Goal: Transaction & Acquisition: Book appointment/travel/reservation

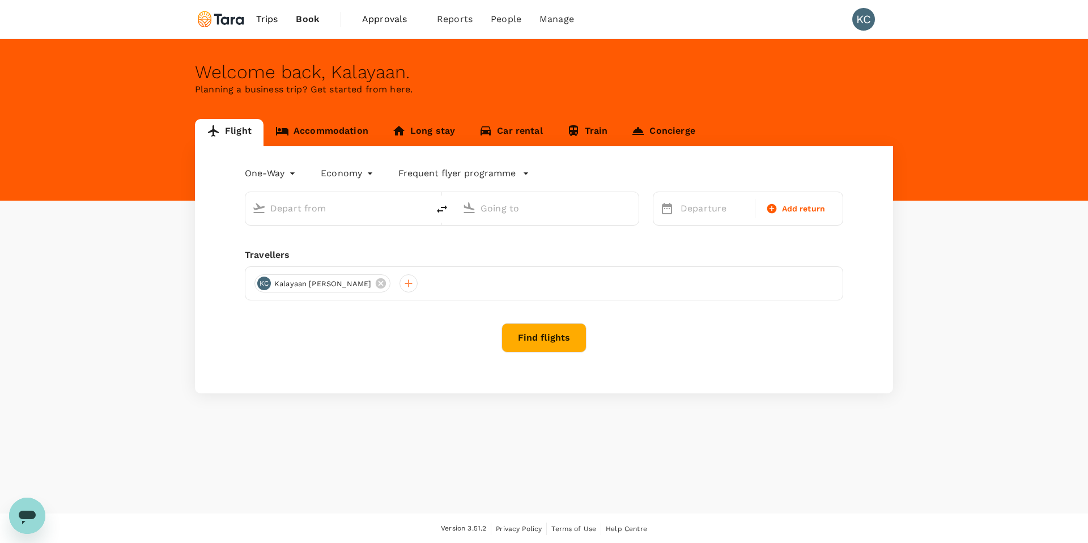
type input "roundtrip"
type input "[PERSON_NAME] Intl (MNL)"
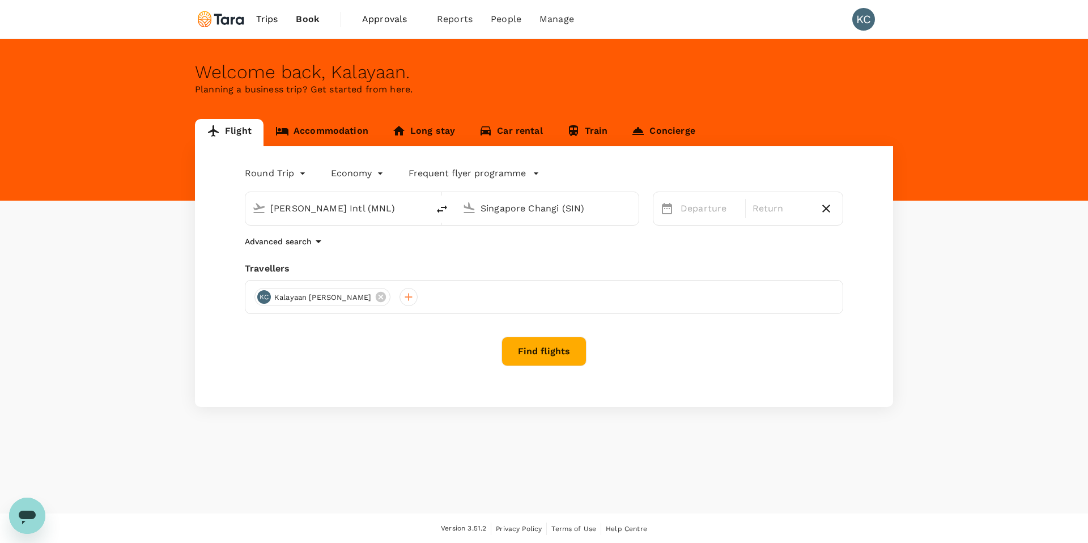
click at [505, 211] on input "Singapore Changi (SIN)" at bounding box center [547, 208] width 134 height 18
type input "T"
click at [489, 279] on p "Suvarnabhumi Intl" at bounding box center [556, 286] width 261 height 14
type input "Suvarnabhumi Intl (BKK)"
click at [718, 371] on div "30" at bounding box center [719, 371] width 22 height 22
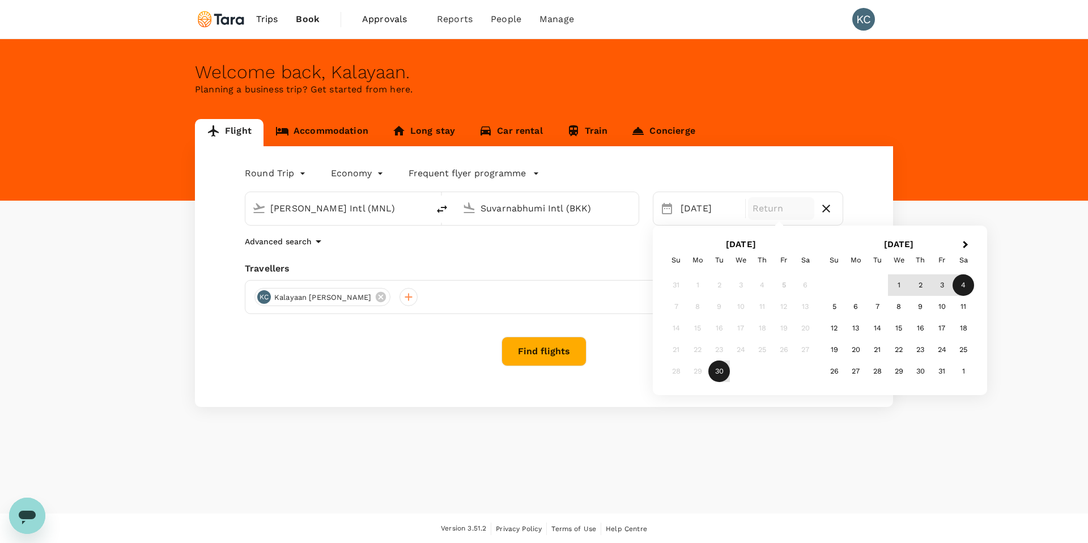
click at [964, 287] on div "4" at bounding box center [963, 285] width 22 height 22
click at [527, 349] on button "Find flights" at bounding box center [543, 350] width 85 height 29
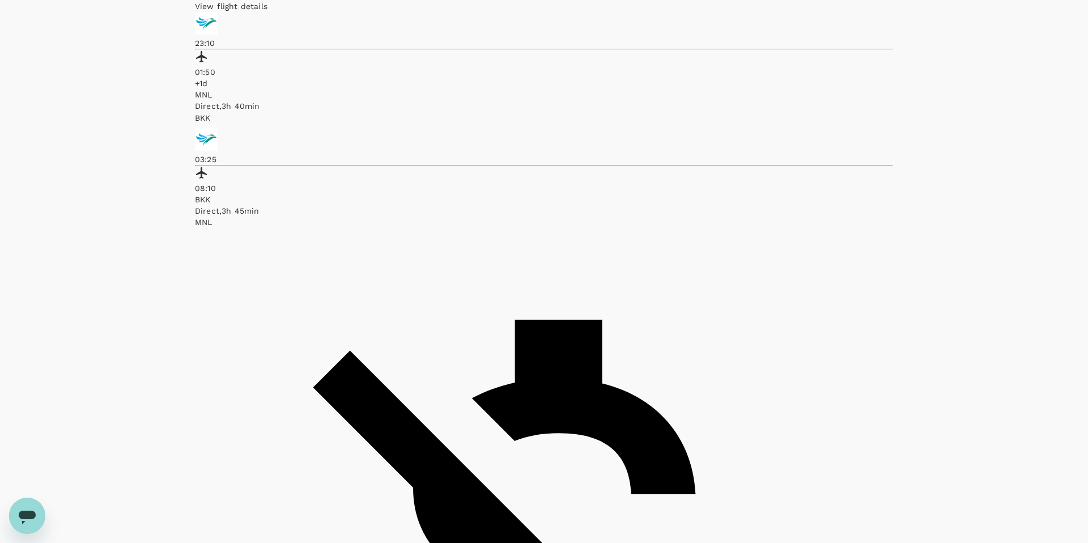
scroll to position [638, 0]
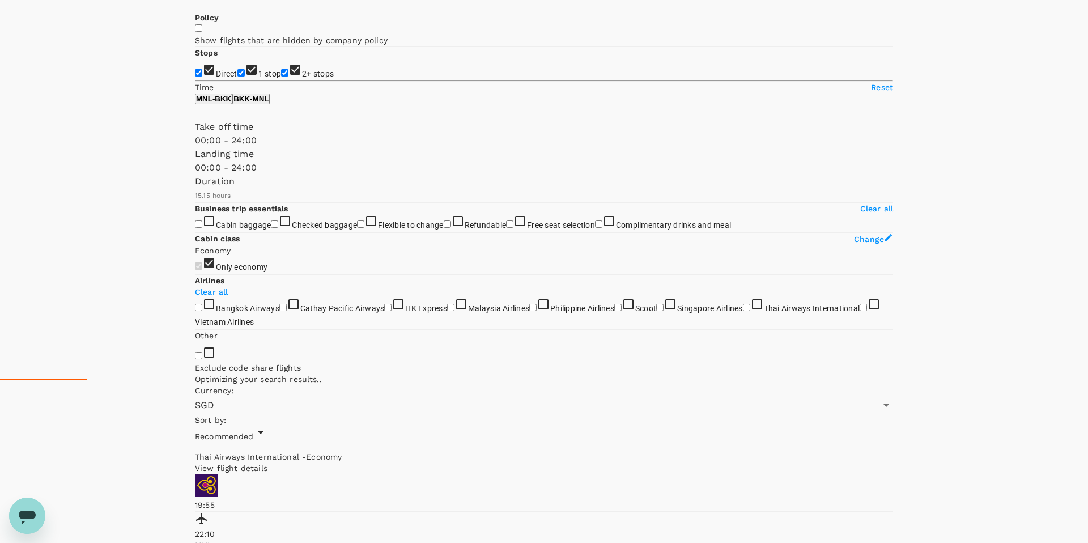
scroll to position [223, 0]
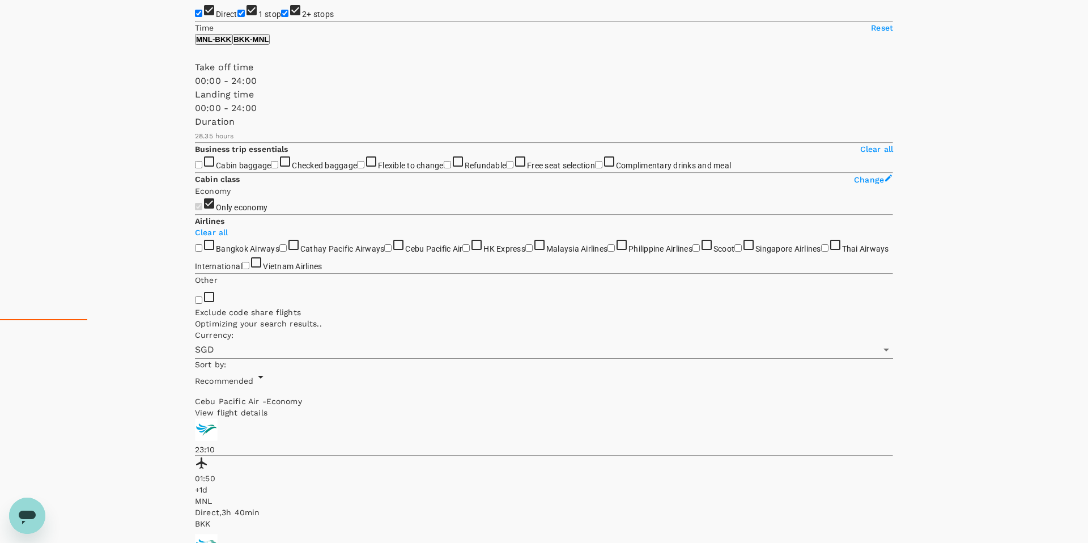
type input "1715"
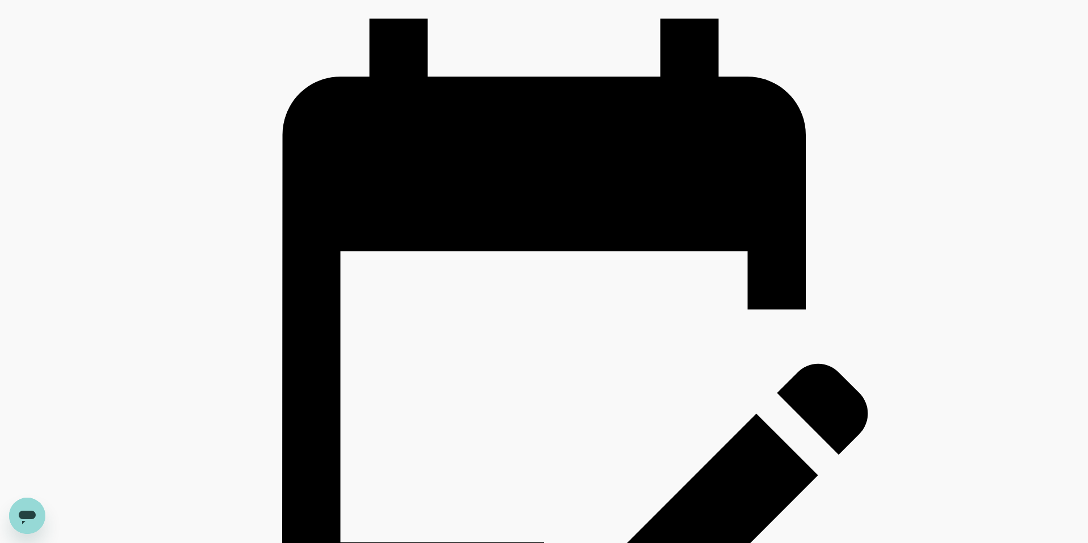
scroll to position [1619, 0]
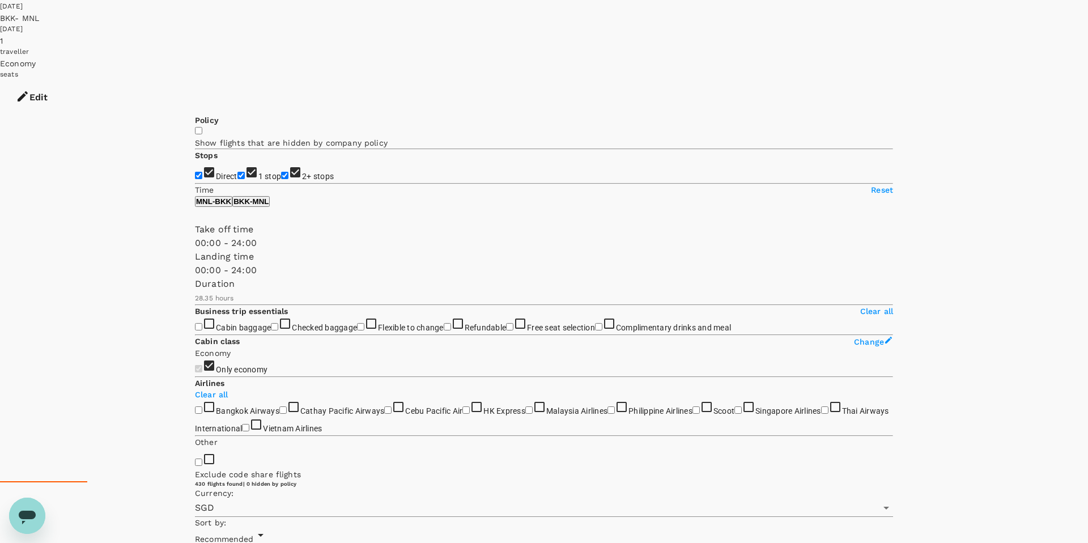
scroll to position [0, 0]
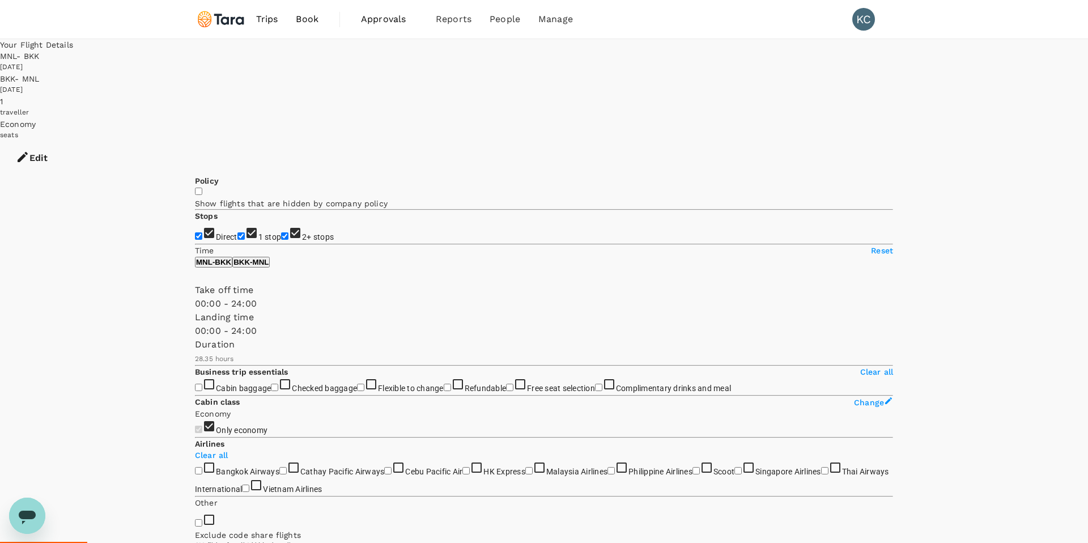
click at [639, 62] on div "30 Sep 2025" at bounding box center [544, 67] width 1088 height 11
click at [630, 62] on div "30 Sep 2025" at bounding box center [544, 67] width 1088 height 11
click at [63, 141] on button "Edit" at bounding box center [31, 158] width 63 height 34
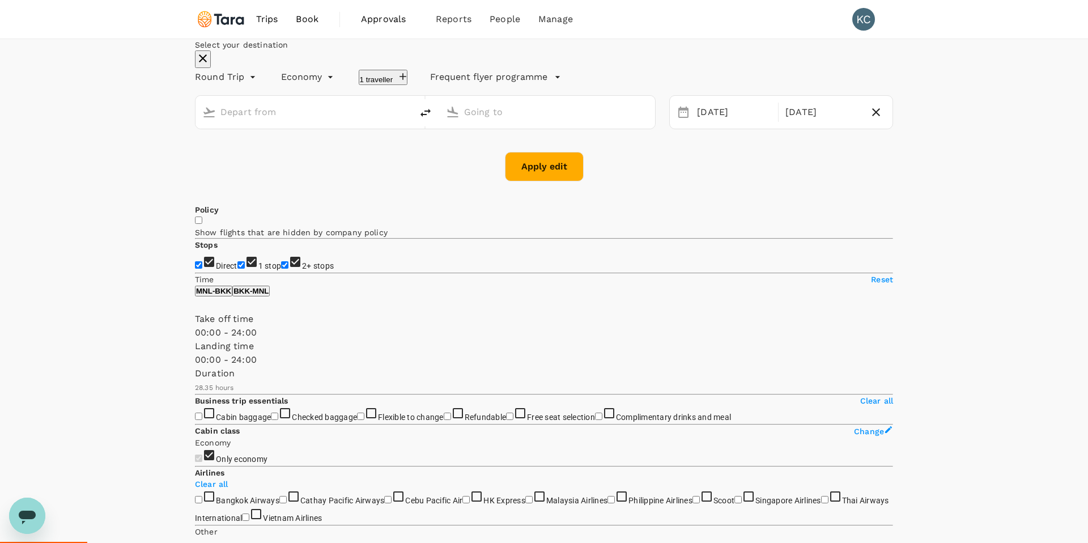
type input "Ninoy Aquino Intl (MNL)"
type input "Suvarnabhumi Intl (BKK)"
click at [710, 123] on div "30 Sep" at bounding box center [733, 112] width 83 height 22
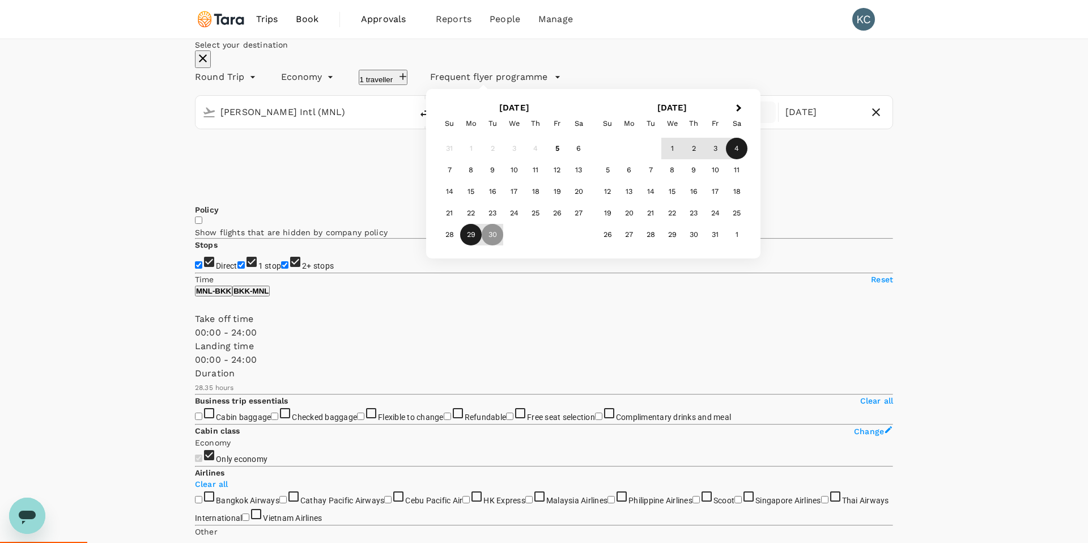
click at [481, 245] on div "29" at bounding box center [471, 235] width 22 height 22
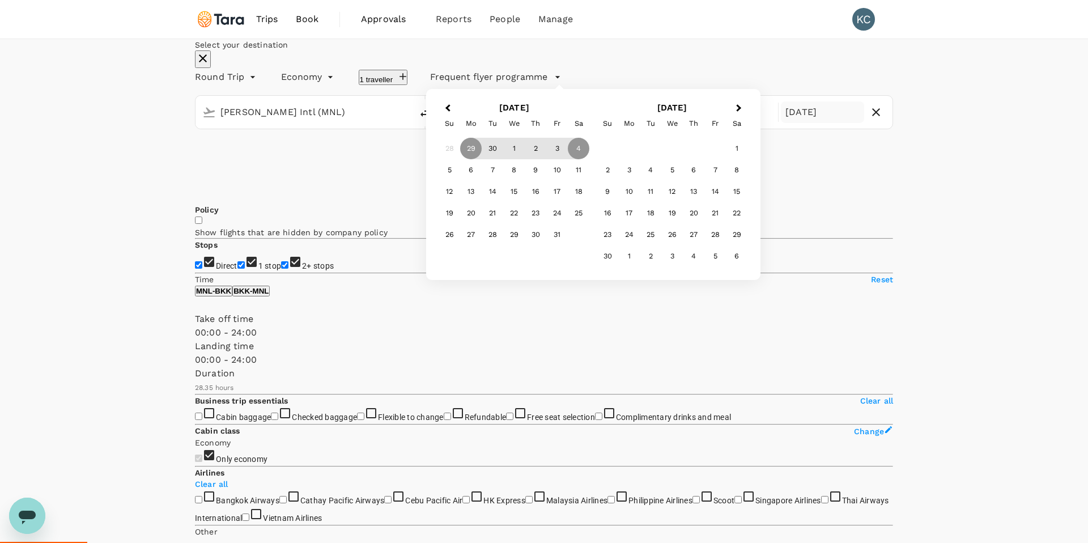
click at [888, 129] on div "Select your destination Round Trip roundtrip Economy economy 1 traveller Freque…" at bounding box center [544, 110] width 698 height 142
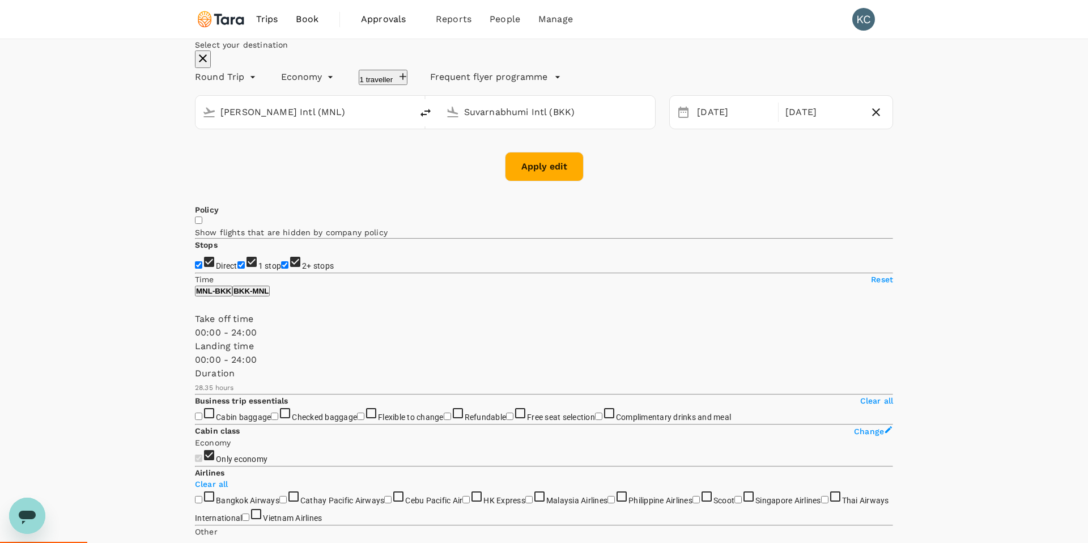
click at [540, 181] on button "Apply edit" at bounding box center [544, 166] width 79 height 29
checkbox input "false"
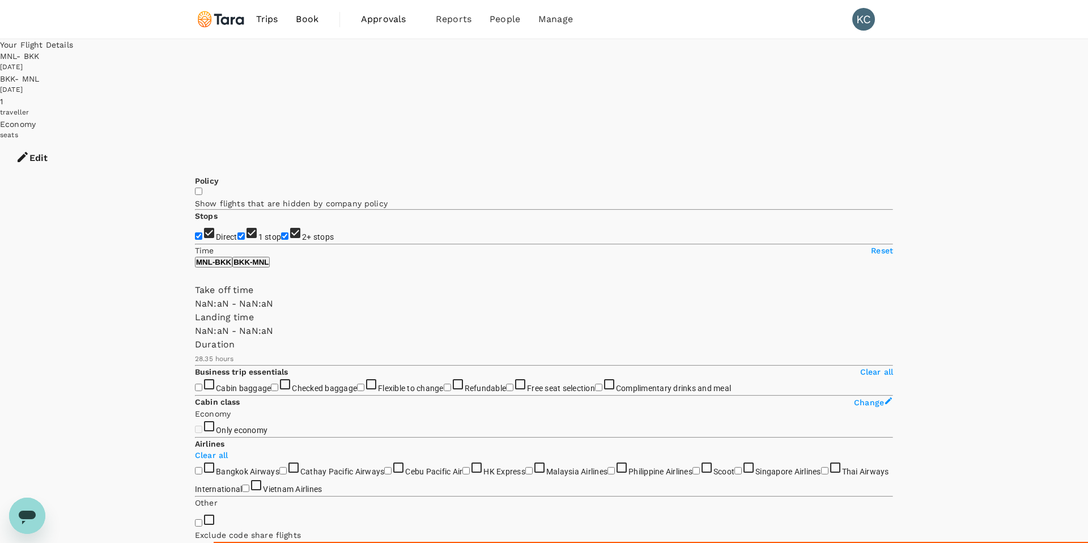
type input "1440"
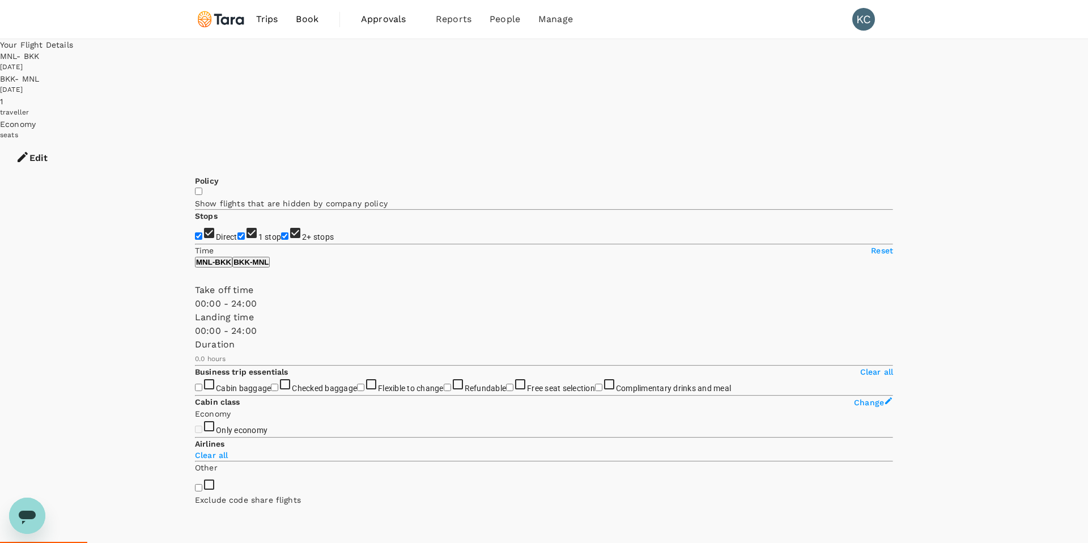
type input "1105"
checkbox input "true"
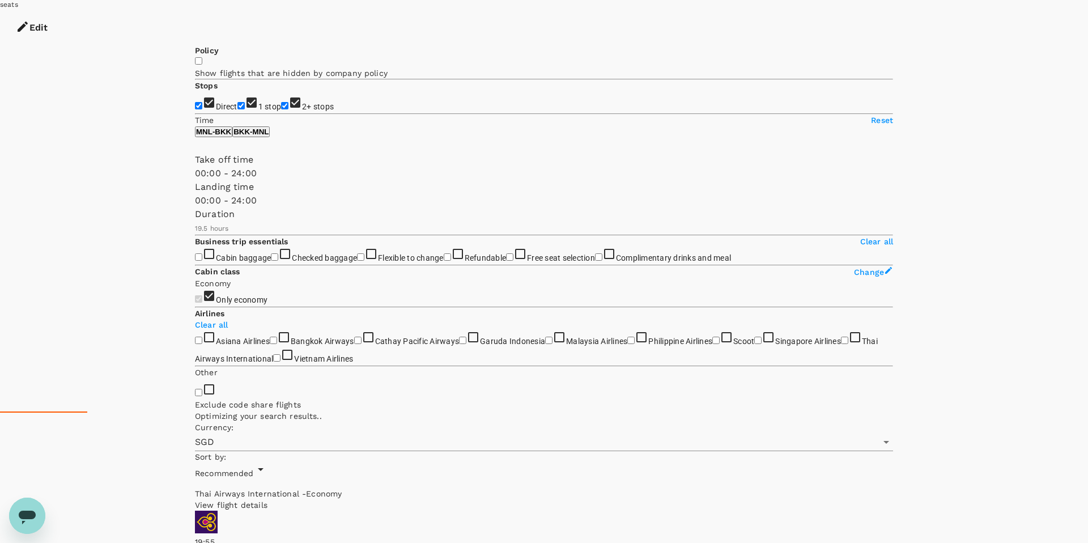
scroll to position [159, 0]
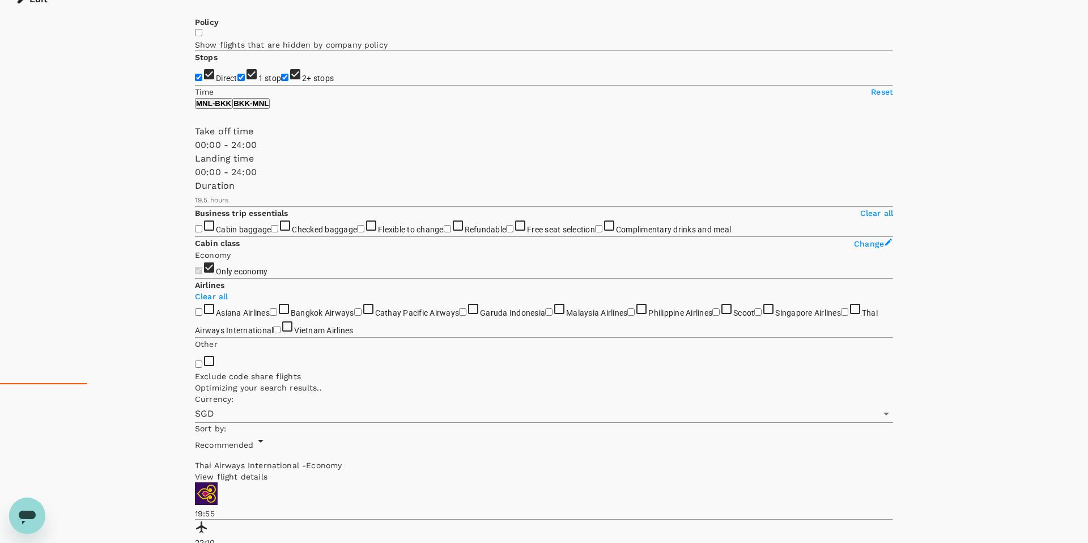
type input "1675"
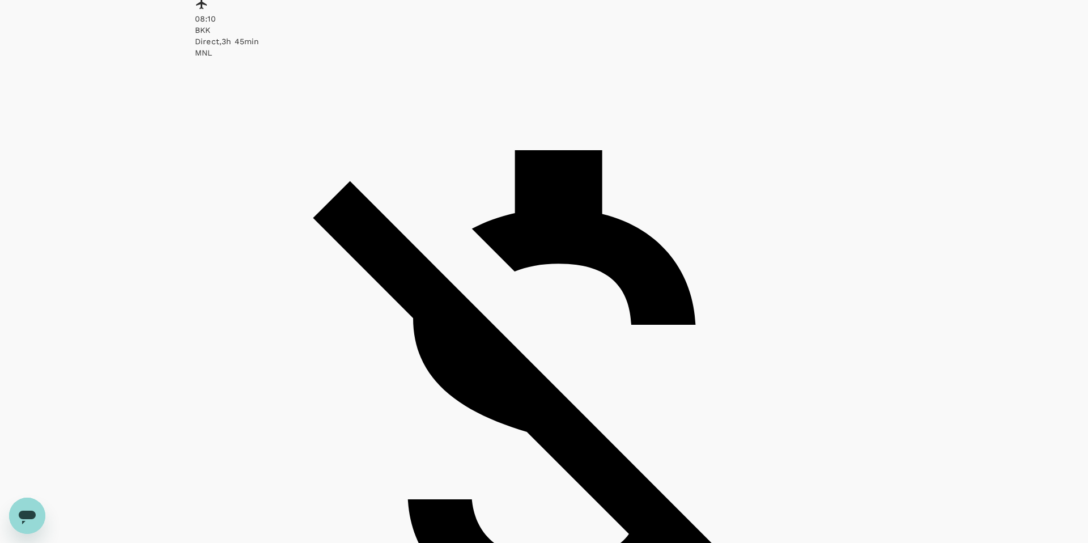
scroll to position [796, 0]
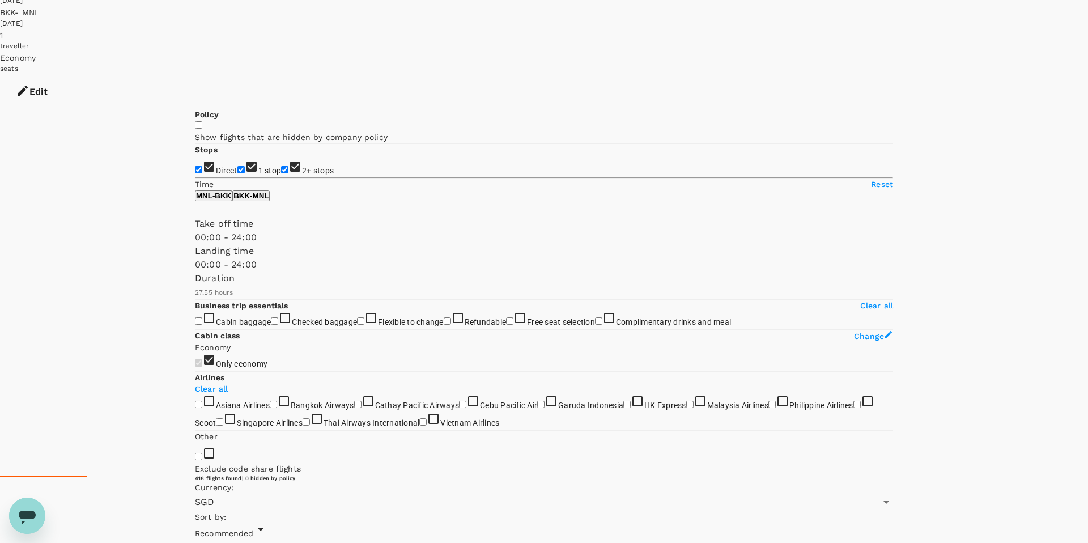
scroll to position [0, 0]
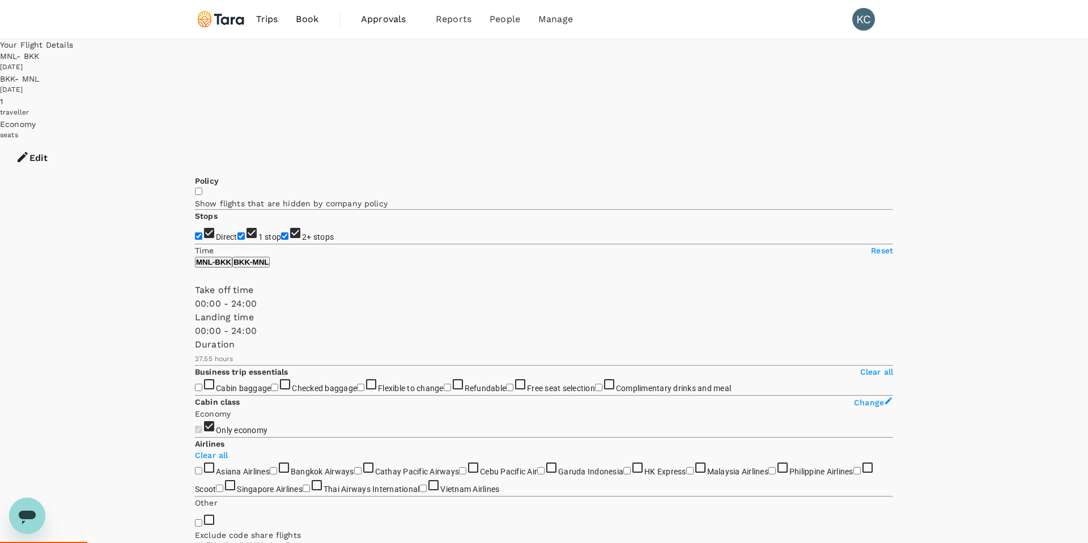
click at [63, 141] on button "Edit" at bounding box center [31, 158] width 63 height 34
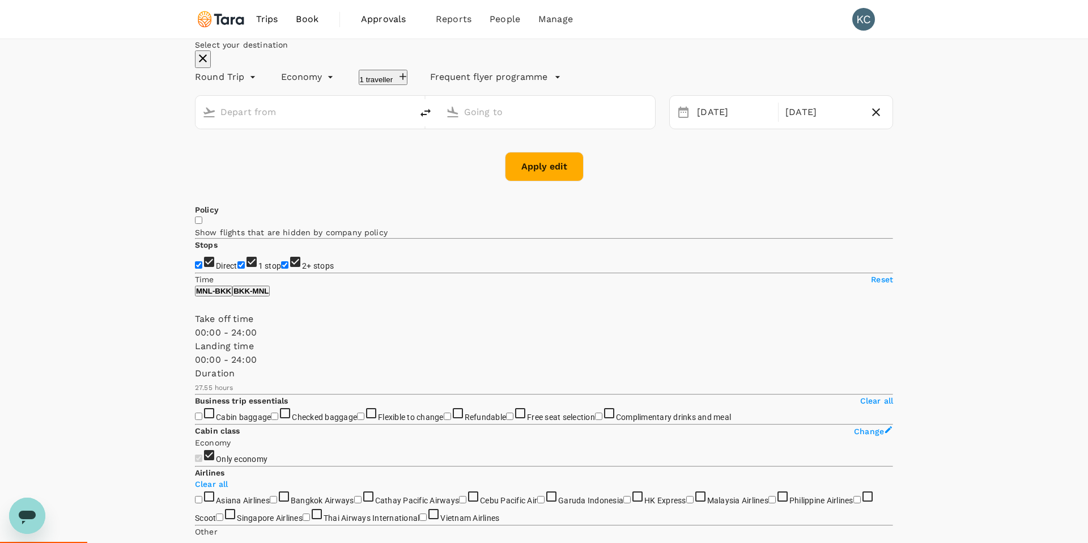
type input "Ninoy Aquino Intl (MNL)"
type input "Suvarnabhumi Intl (BKK)"
click at [783, 123] on div "04 Oct" at bounding box center [822, 112] width 83 height 22
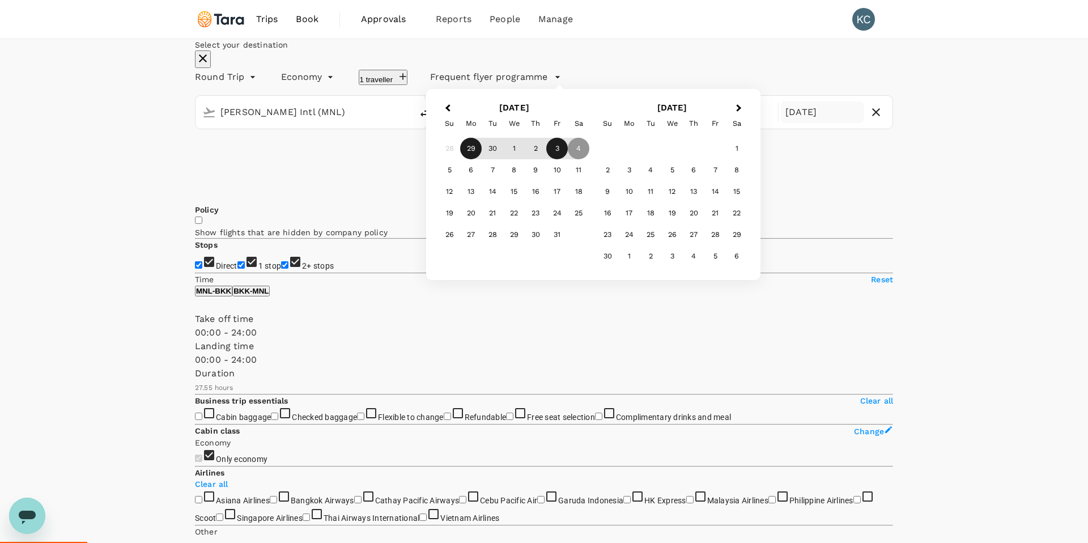
click at [568, 159] on div "3" at bounding box center [557, 149] width 22 height 22
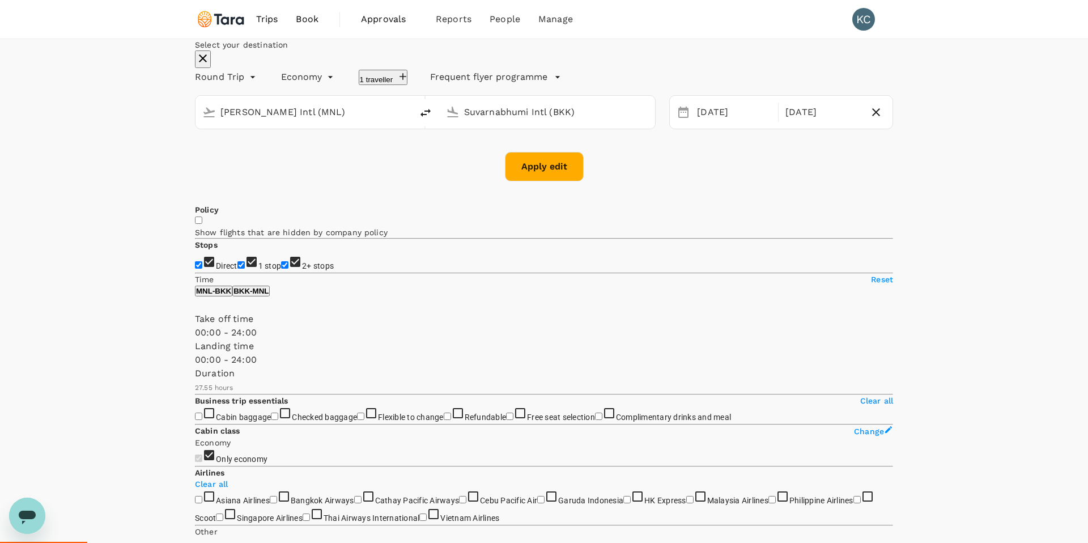
click at [554, 181] on button "Apply edit" at bounding box center [544, 166] width 79 height 29
checkbox input "false"
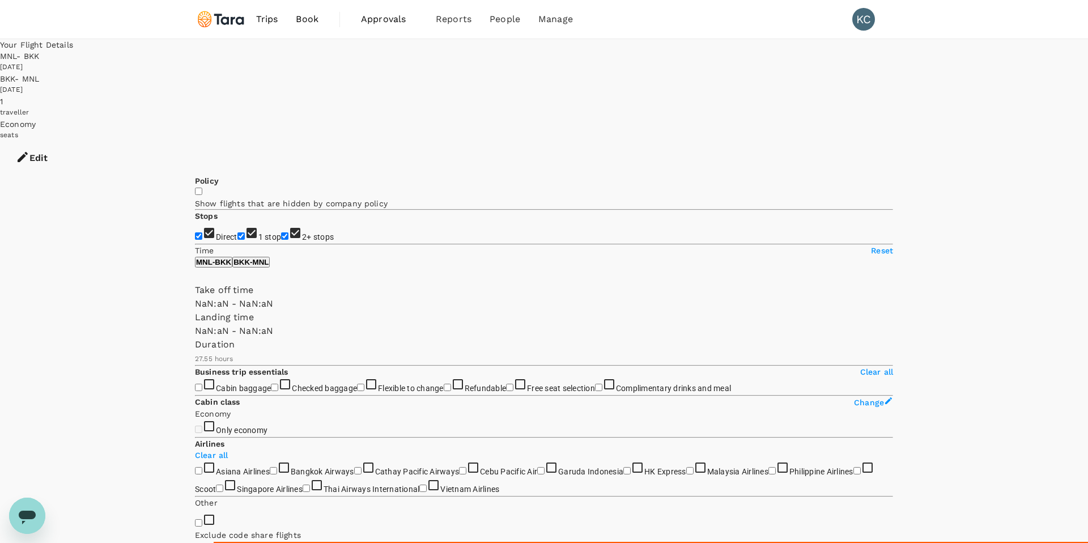
type input "1440"
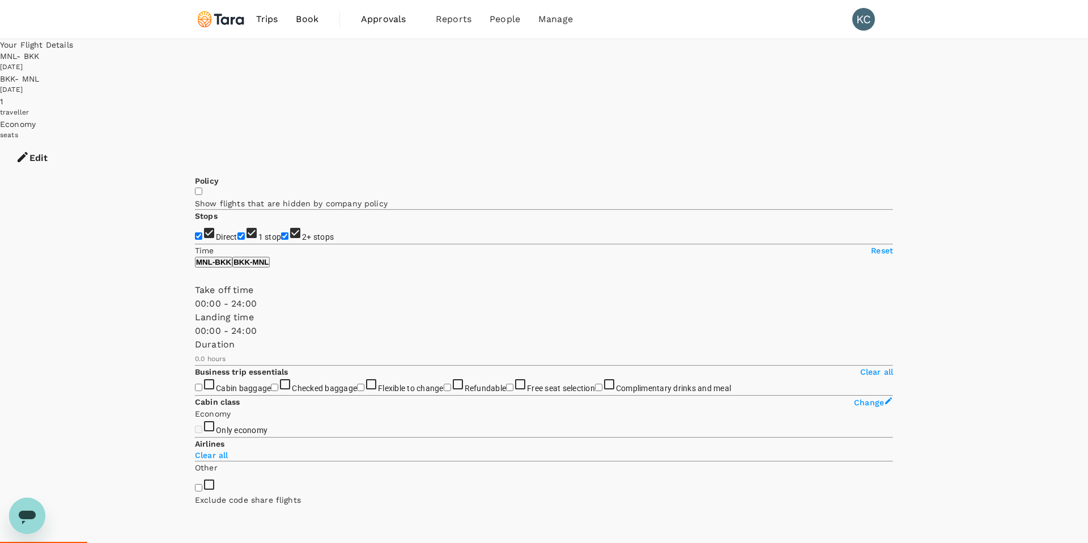
type input "1105"
checkbox input "true"
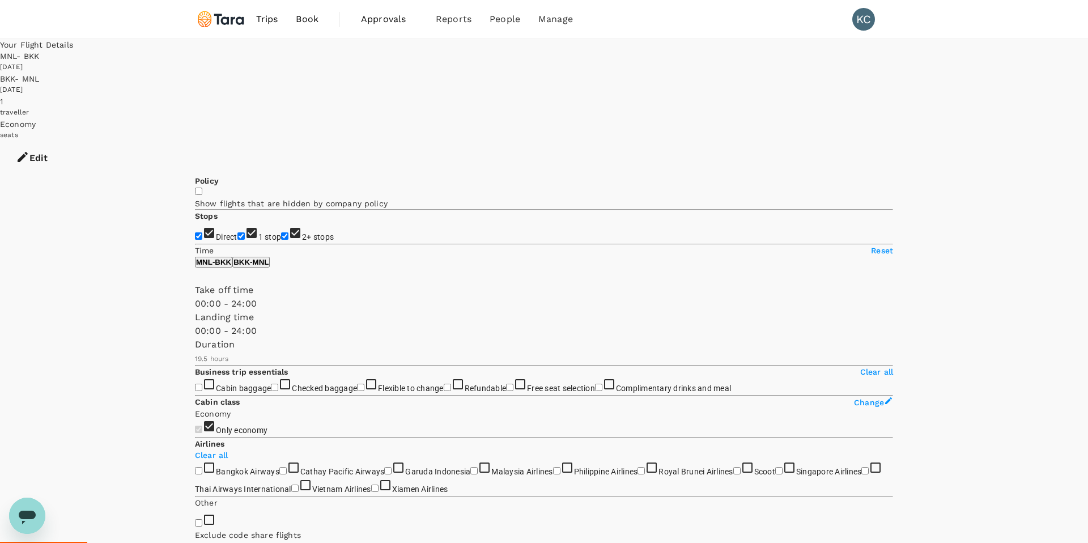
type input "1675"
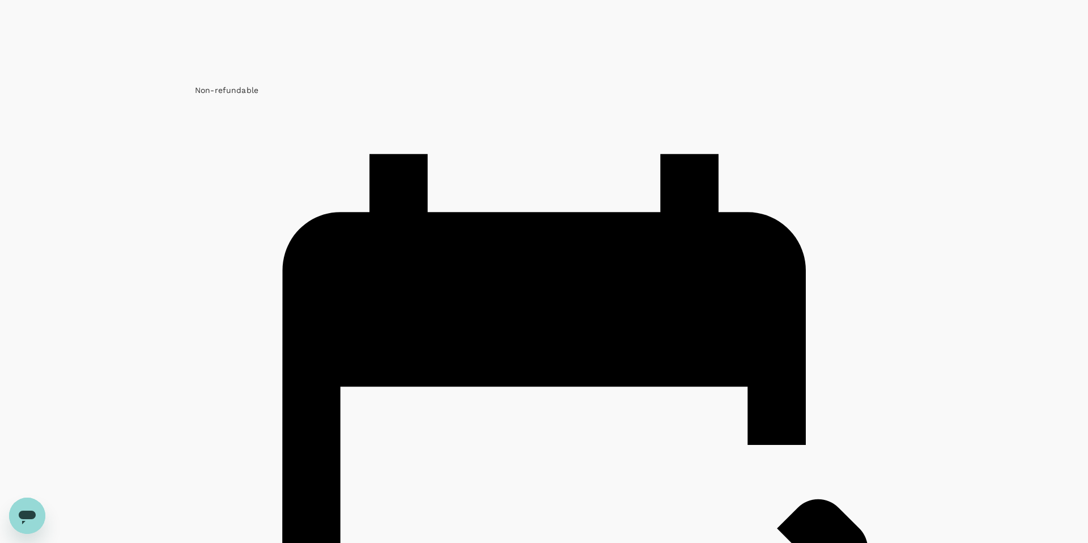
scroll to position [1474, 0]
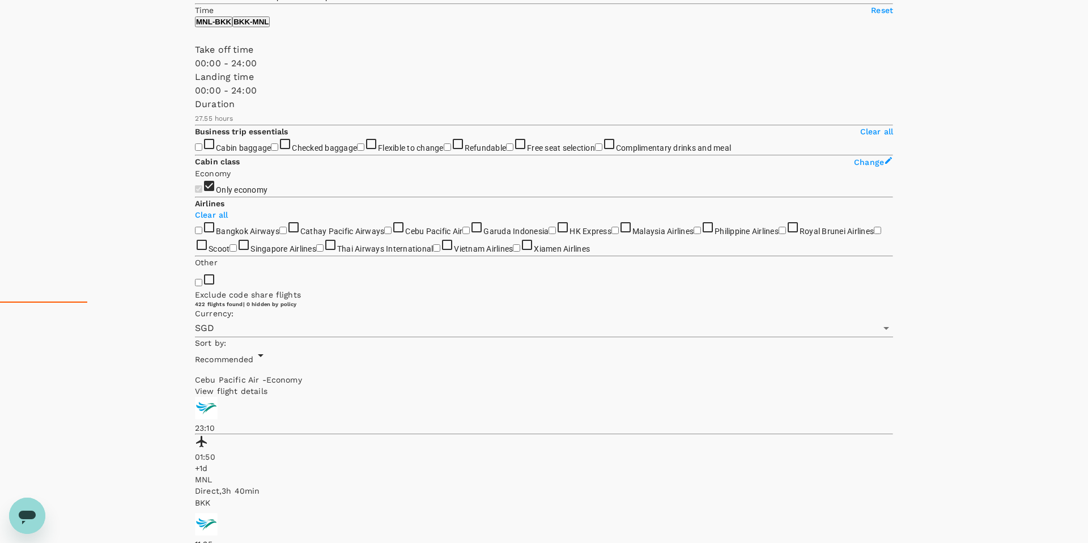
scroll to position [0, 0]
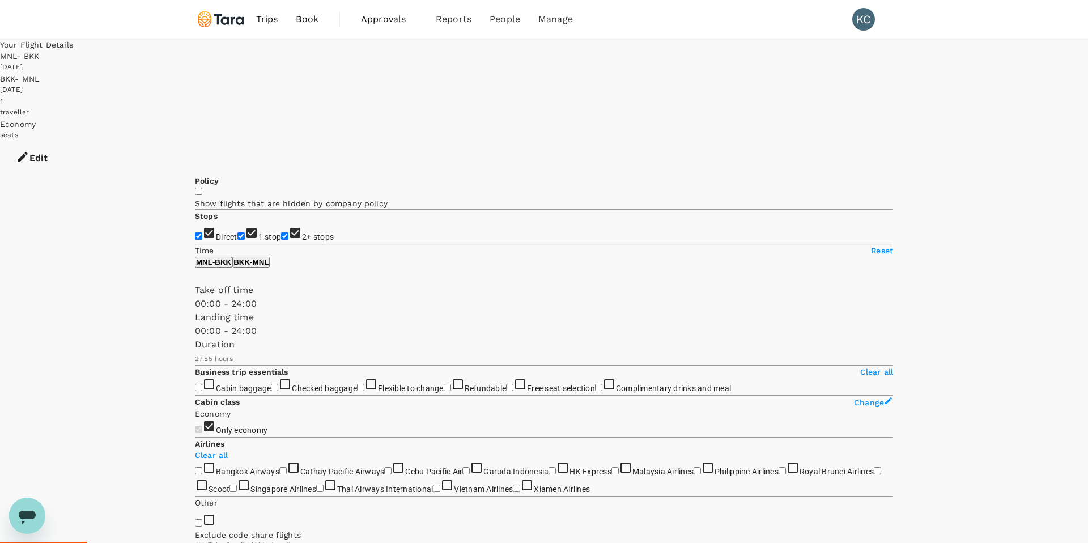
click at [63, 141] on button "Edit" at bounding box center [31, 158] width 63 height 34
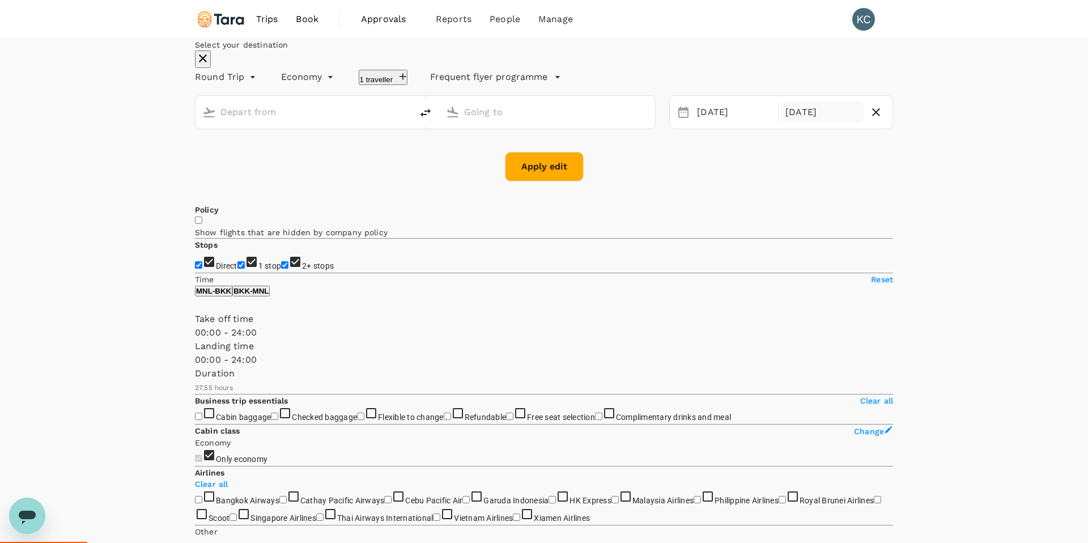
type input "Ninoy Aquino Intl (MNL)"
type input "Suvarnabhumi Intl (BKK)"
click at [784, 123] on div "03 Oct" at bounding box center [822, 112] width 83 height 22
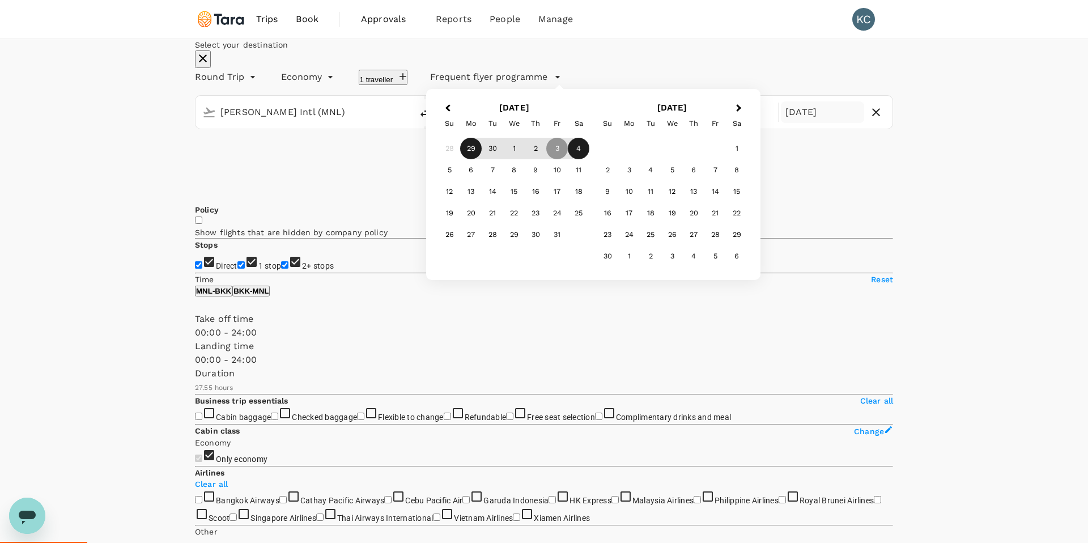
click at [589, 159] on div "4" at bounding box center [579, 149] width 22 height 22
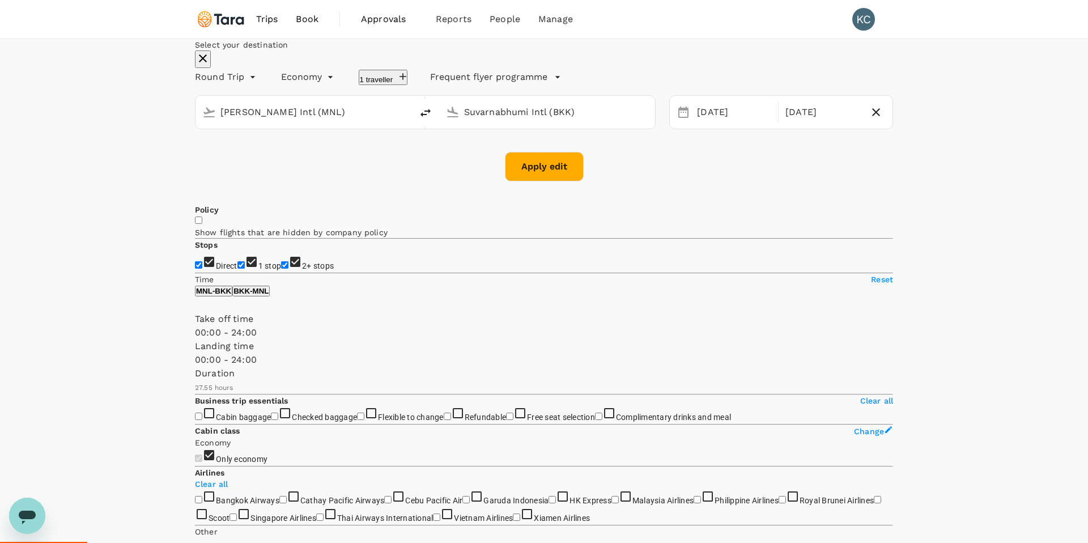
click at [544, 181] on button "Apply edit" at bounding box center [544, 166] width 79 height 29
checkbox input "false"
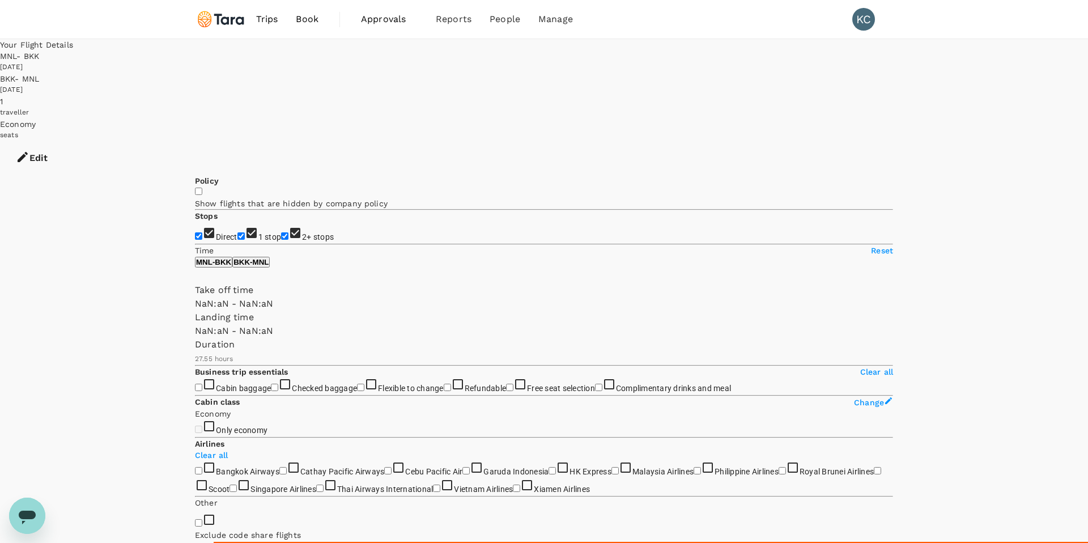
type input "1440"
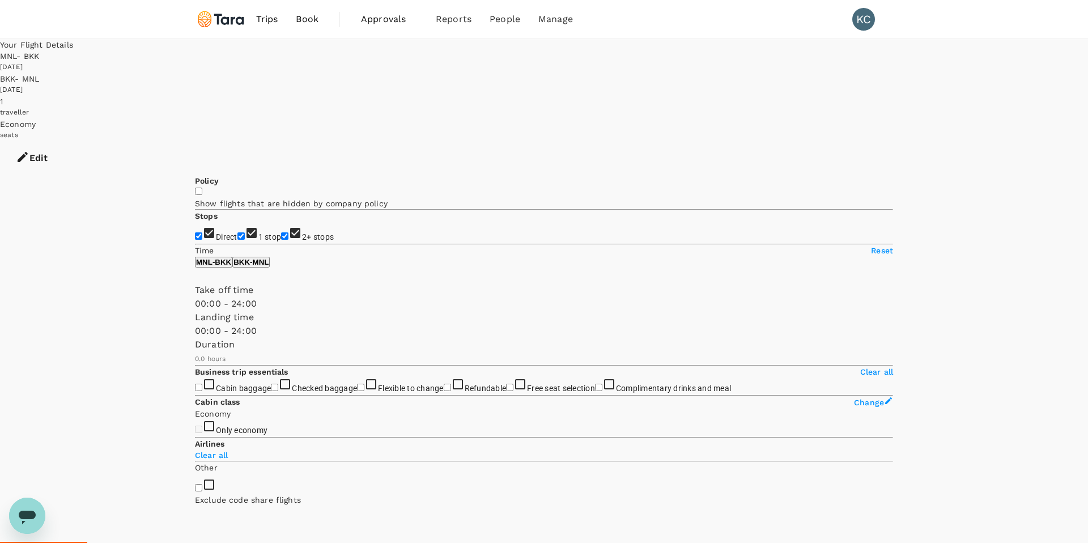
type input "1210"
checkbox input "true"
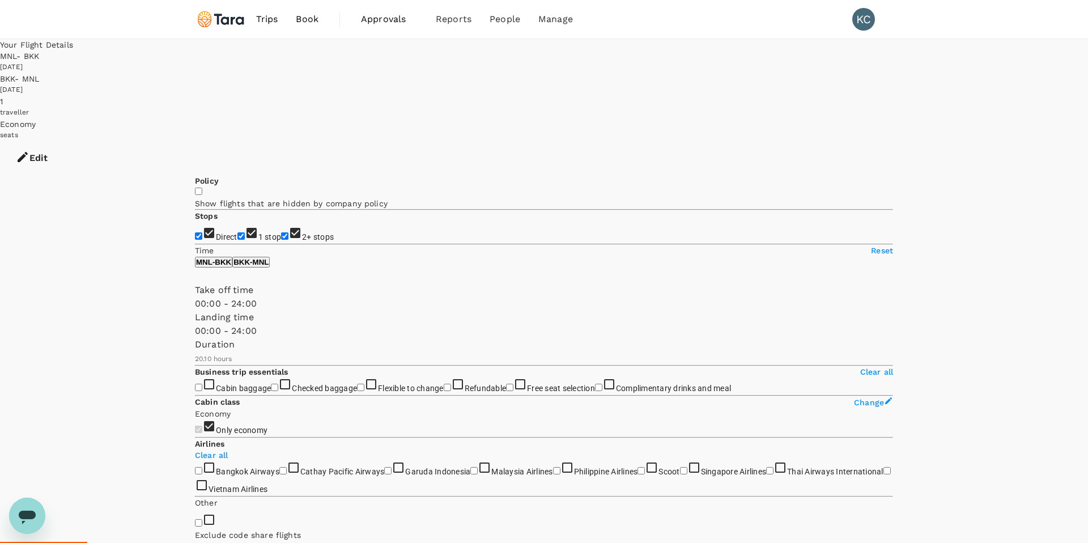
type input "1675"
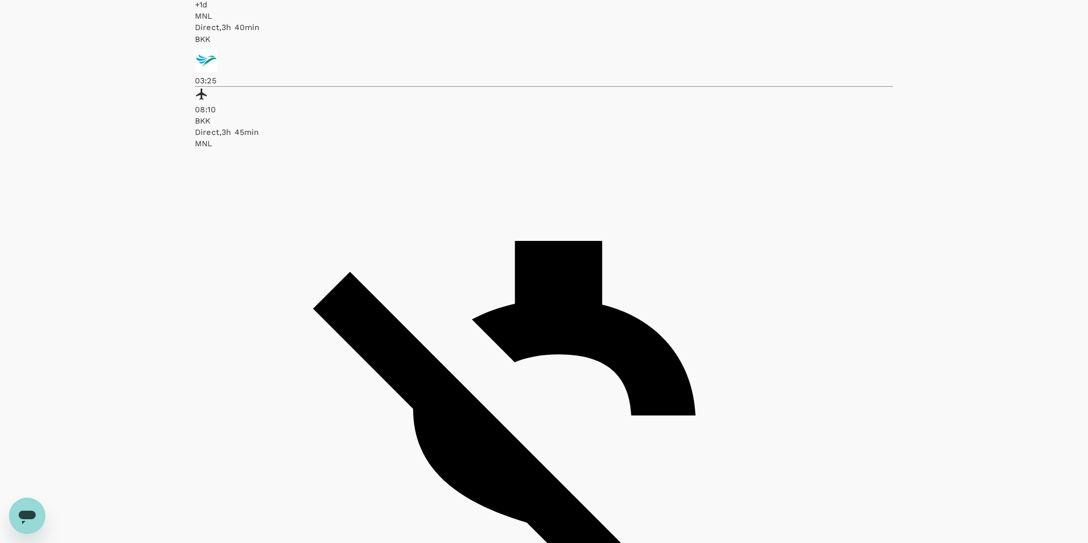
scroll to position [704, 0]
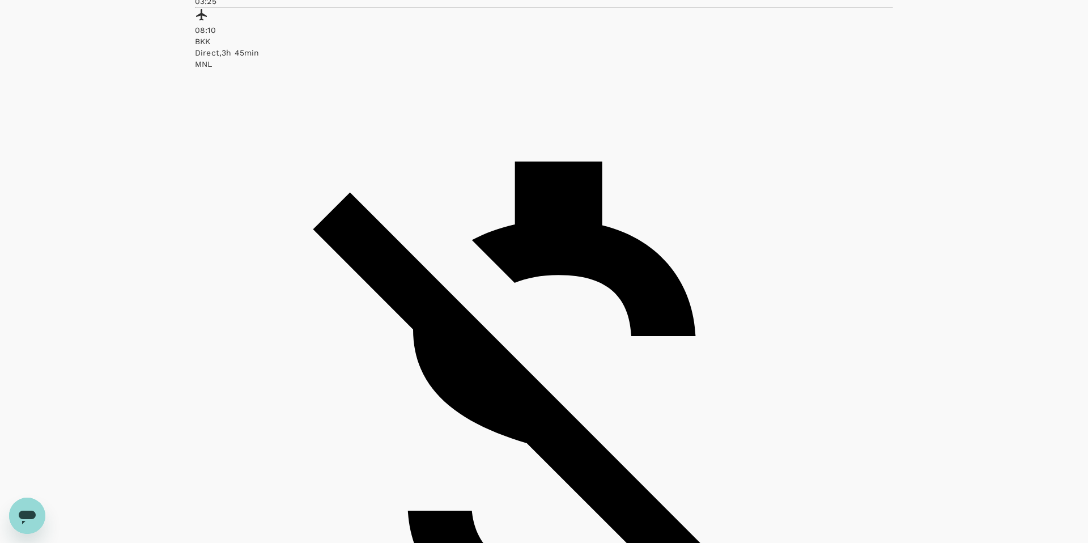
scroll to position [775, 0]
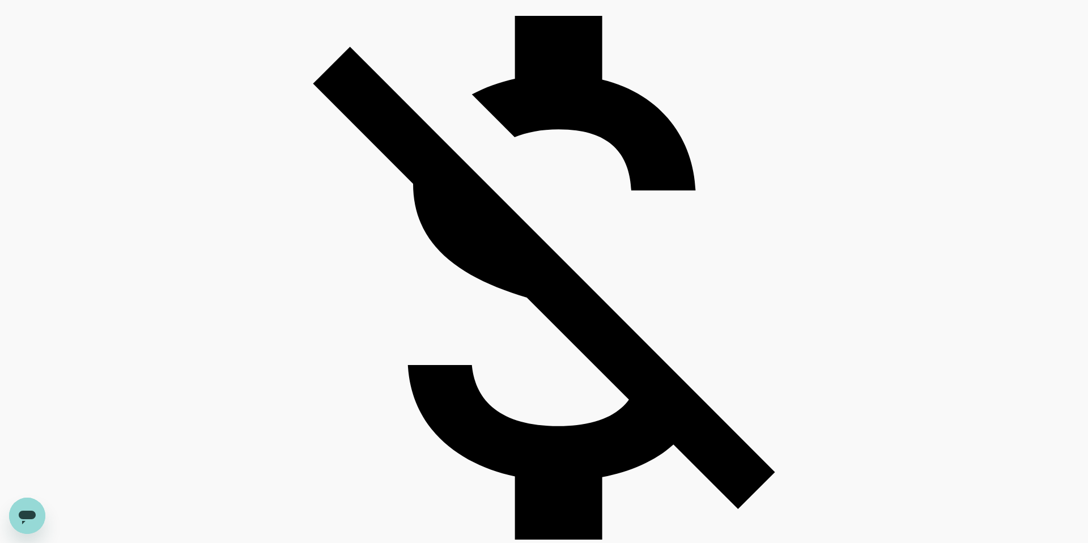
scroll to position [939, 0]
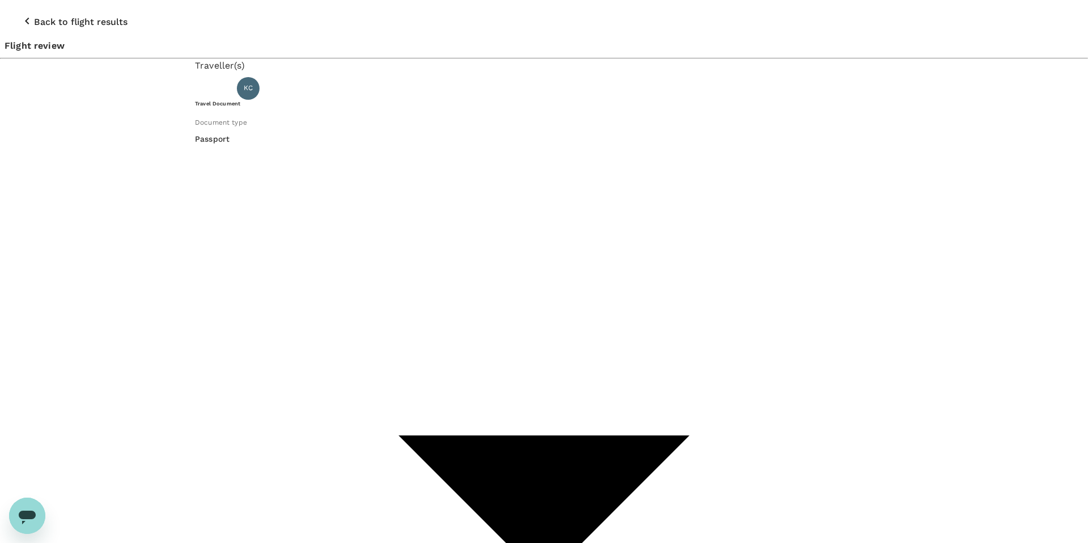
scroll to position [31, 0]
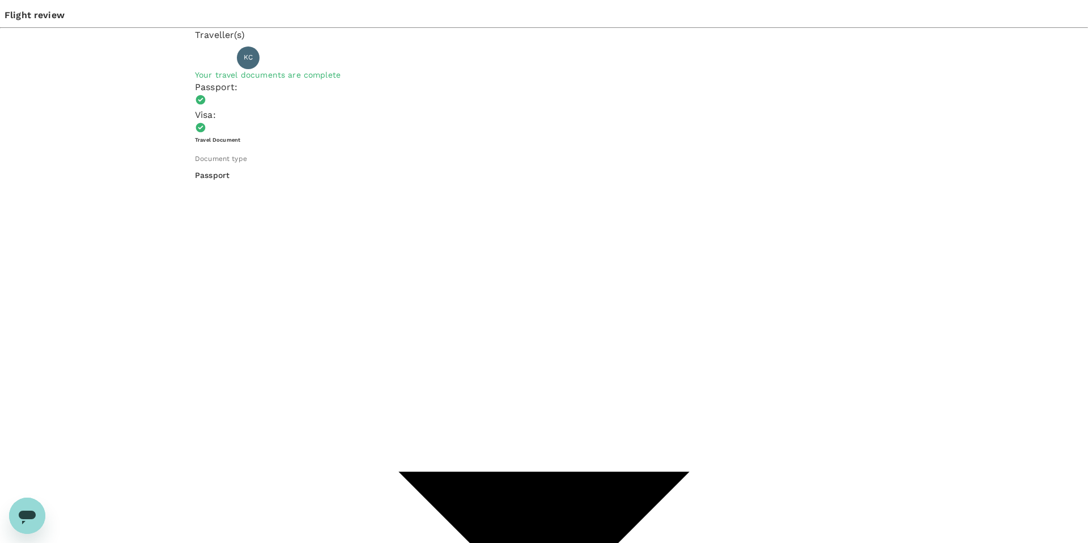
click at [925, 127] on p "Select" at bounding box center [898, 121] width 104 height 11
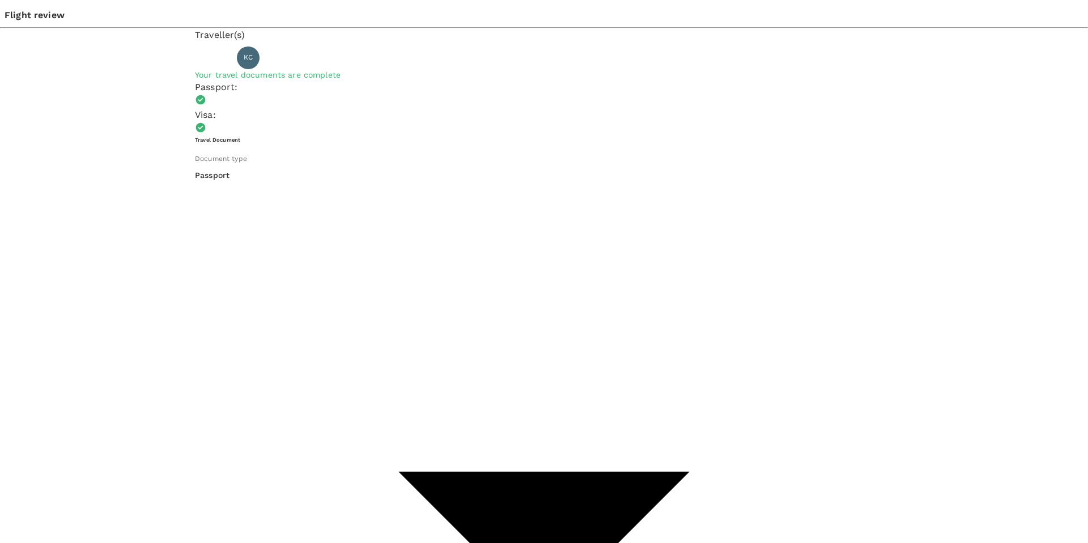
scroll to position [0, 0]
click at [929, 112] on p "Select" at bounding box center [898, 106] width 104 height 11
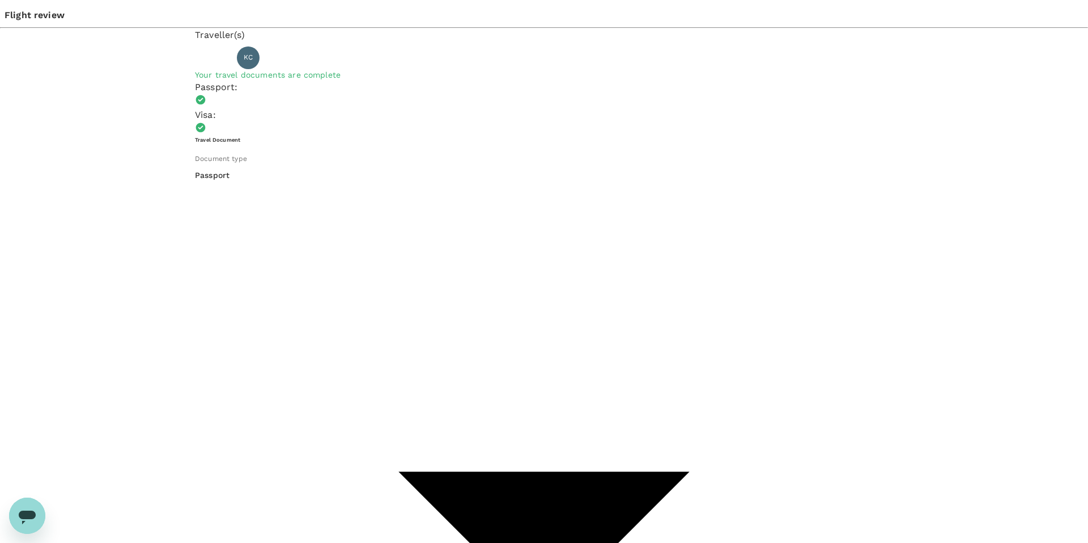
type input "9b978822-4779-4897-880a-17c8504d3706"
type textarea "Join meetings during BKK Climate Action Week, meet with Thailand partners, face…"
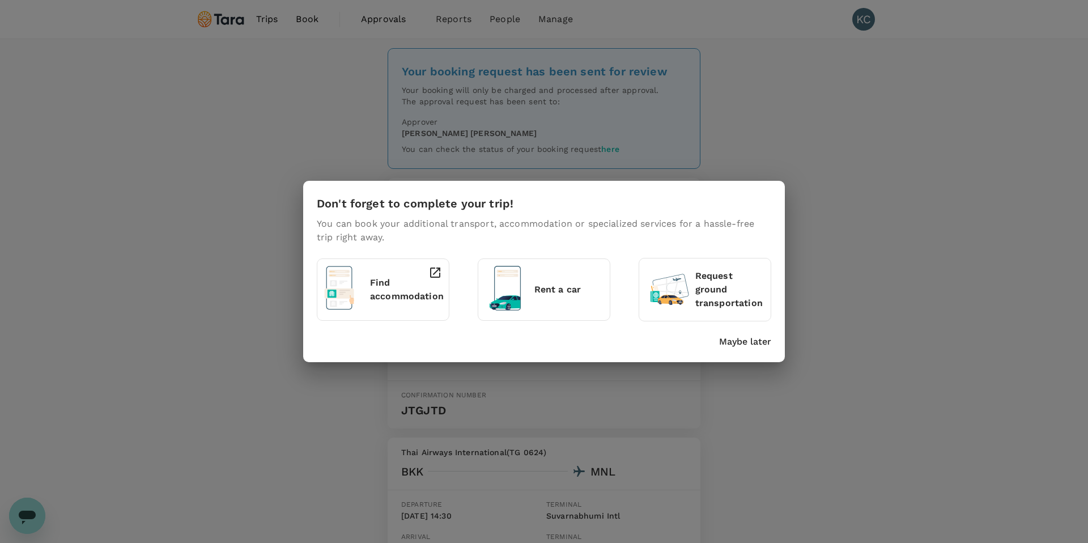
click at [390, 289] on p "Find accommodation" at bounding box center [407, 289] width 74 height 27
click at [737, 339] on p "Maybe later" at bounding box center [745, 342] width 52 height 14
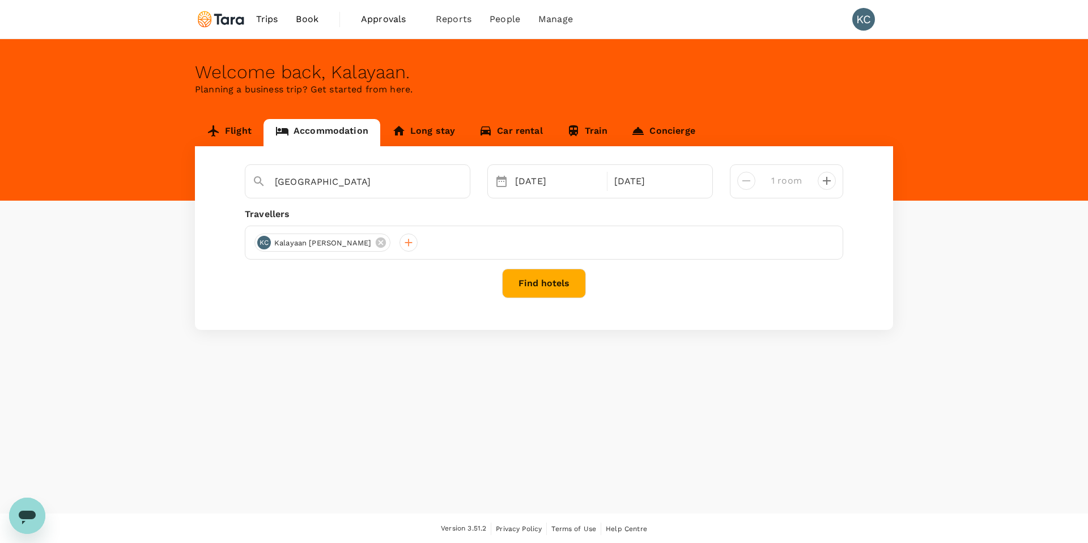
click at [541, 288] on button "Find hotels" at bounding box center [544, 282] width 84 height 29
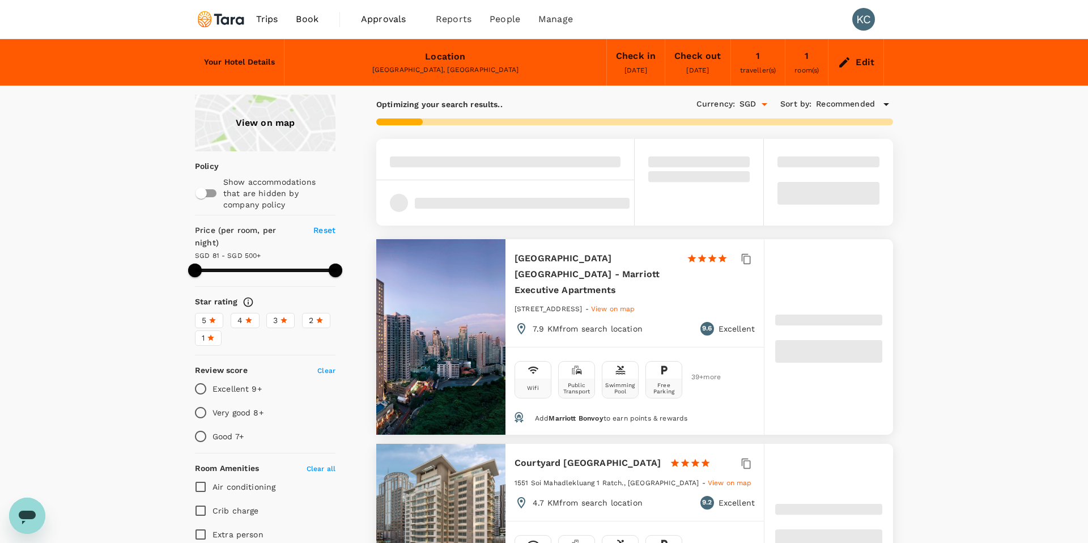
type input "499.39"
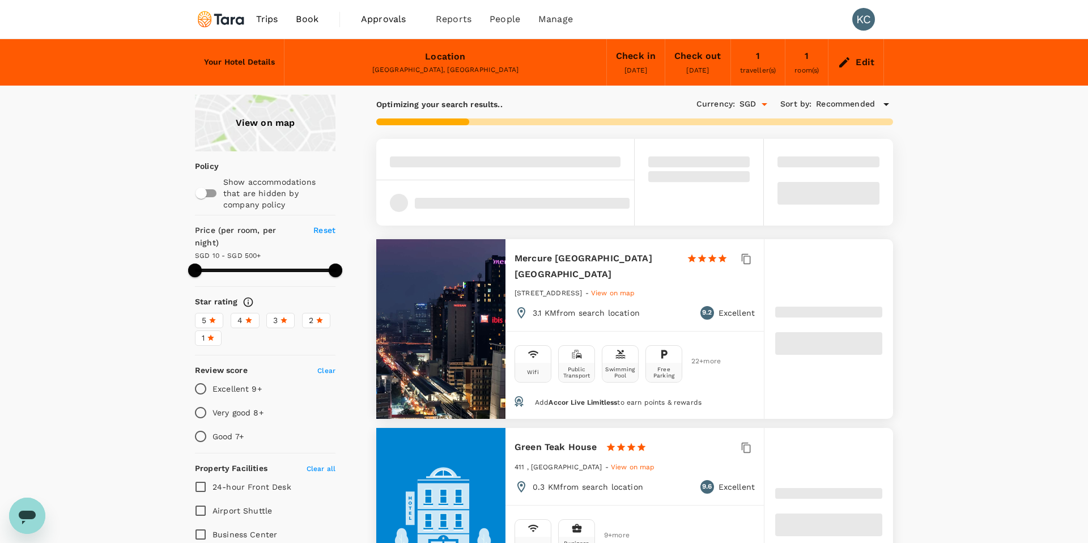
type input "10.39"
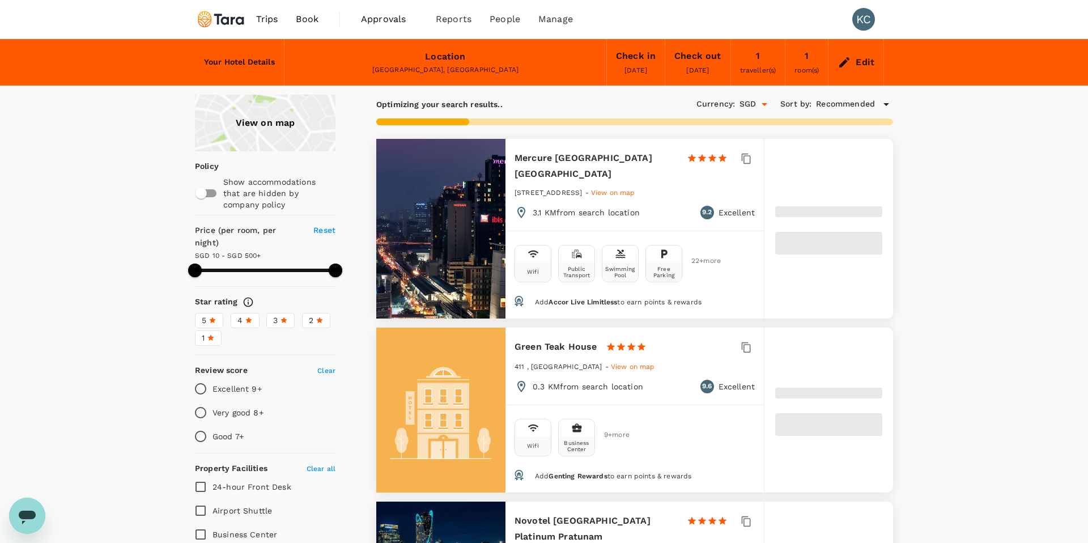
type input "499.39"
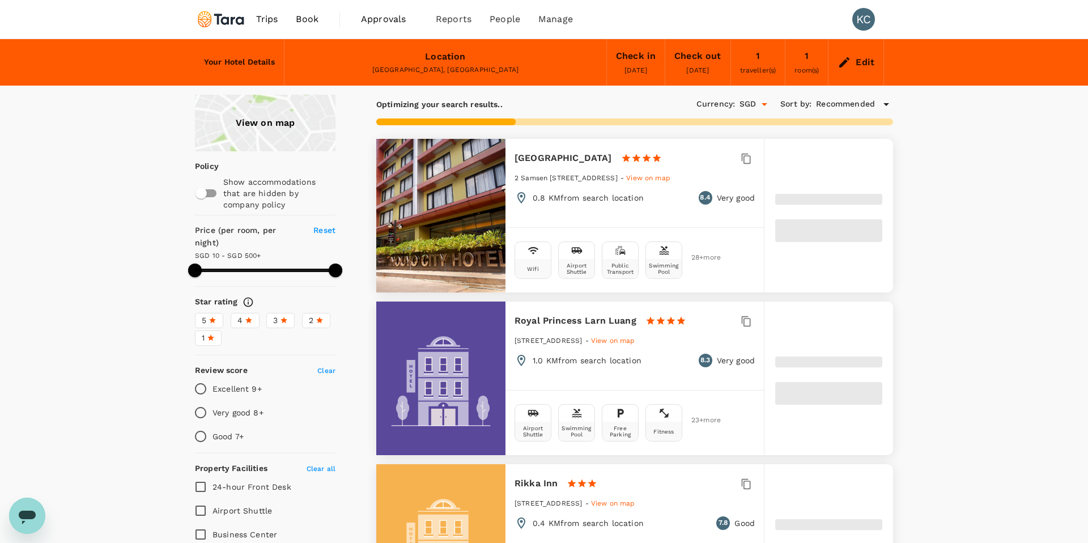
click at [230, 19] on img at bounding box center [221, 19] width 52 height 25
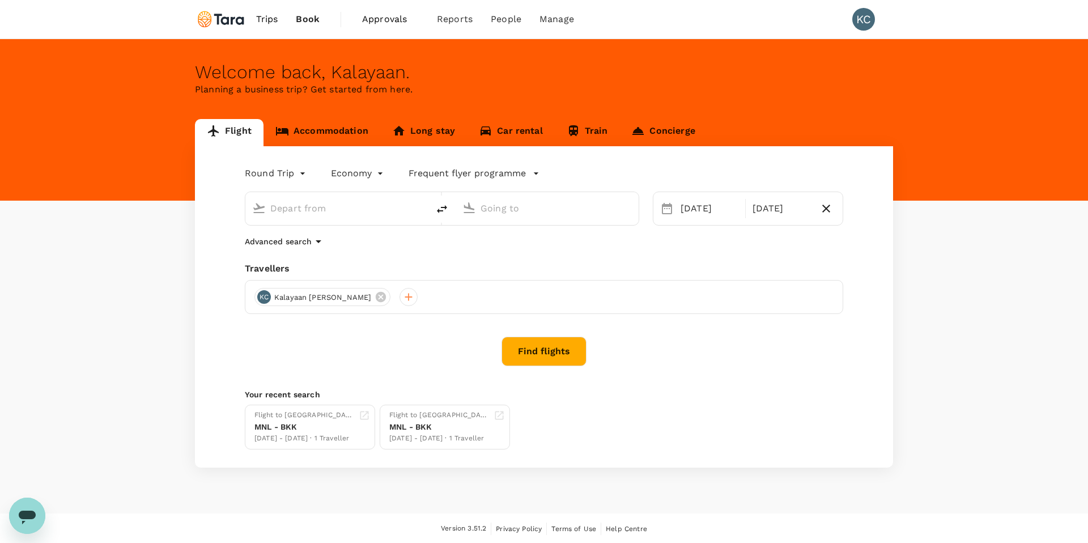
type input "Ninoy Aquino Intl (MNL)"
type input "Suvarnabhumi Intl (BKK)"
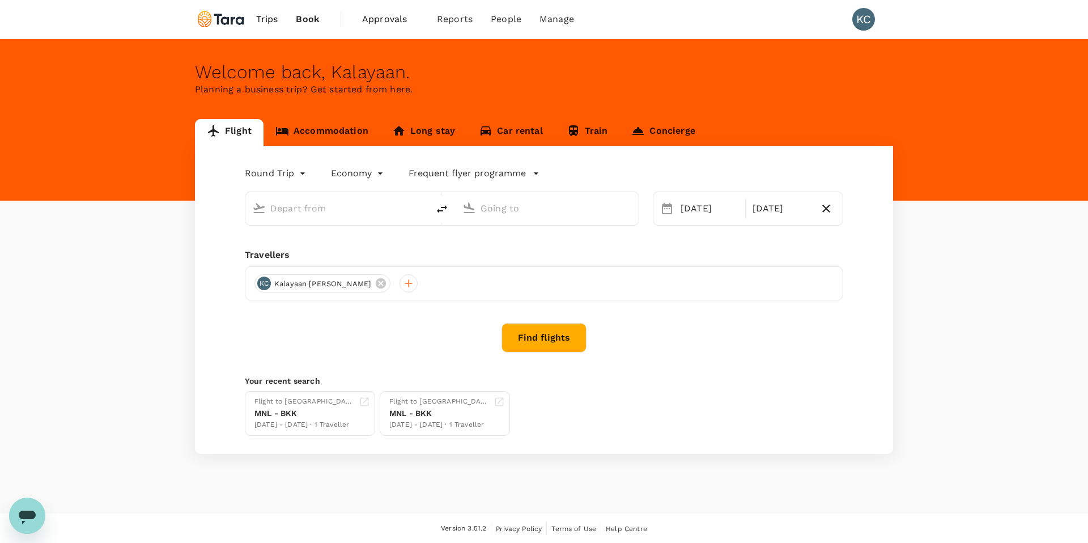
type input "Ninoy Aquino Intl (MNL)"
type input "Suvarnabhumi Intl (BKK)"
